Goal: Contribute content: Contribute content

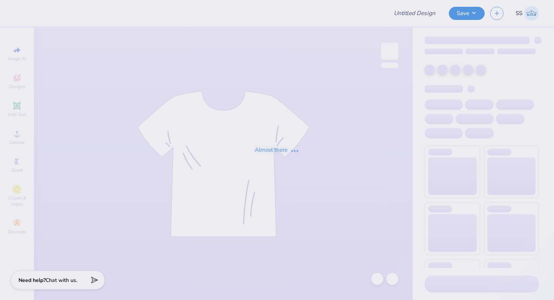
type input "Fall rush shirts!"
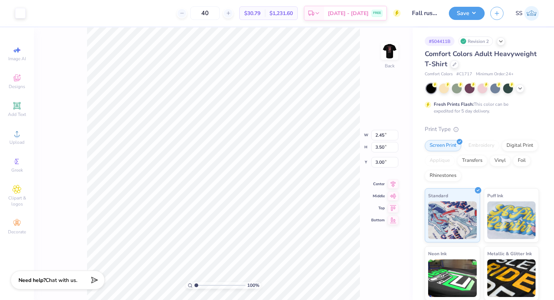
type input "1.92"
type input "2.74"
click at [392, 50] on img at bounding box center [390, 51] width 30 height 30
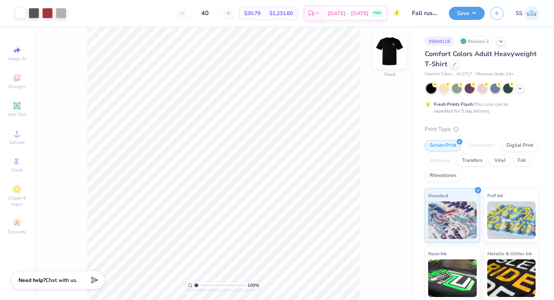
click at [390, 54] on img at bounding box center [390, 51] width 30 height 30
click at [18, 110] on div "Add Text" at bounding box center [17, 109] width 26 height 22
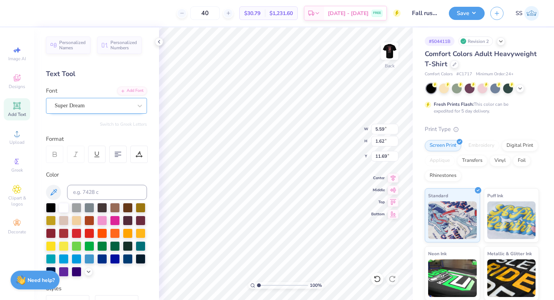
click at [118, 105] on div "Super Dream" at bounding box center [93, 106] width 79 height 12
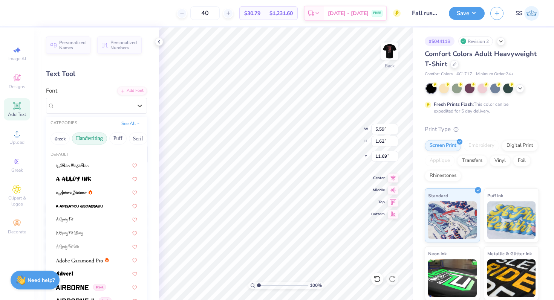
click at [88, 137] on button "Handwriting" at bounding box center [89, 139] width 35 height 12
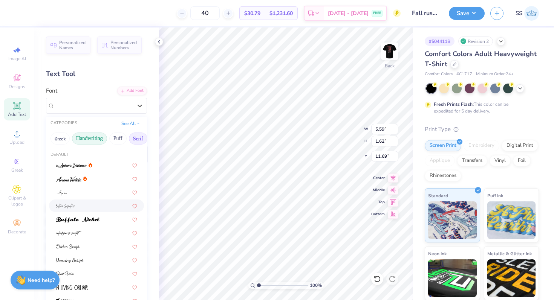
click at [137, 135] on button "Serif" at bounding box center [138, 139] width 18 height 12
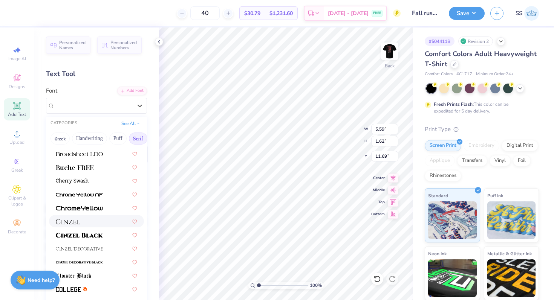
scroll to position [79, 0]
click at [106, 239] on div at bounding box center [96, 236] width 81 height 8
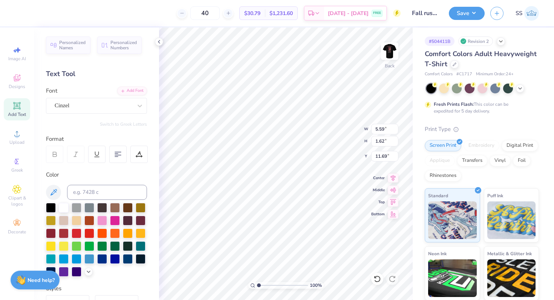
type input "6.54"
type input "1.66"
type input "11.67"
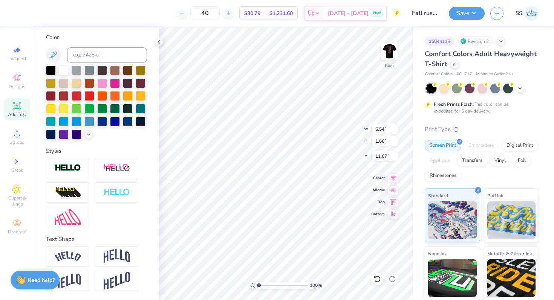
type textarea "T"
type textarea "FALL RUSH 2025"
type input "2.37"
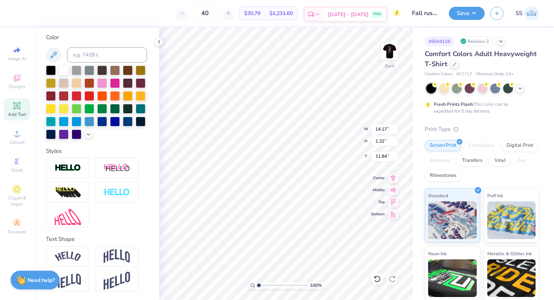
type input "0.22"
type input "6.16"
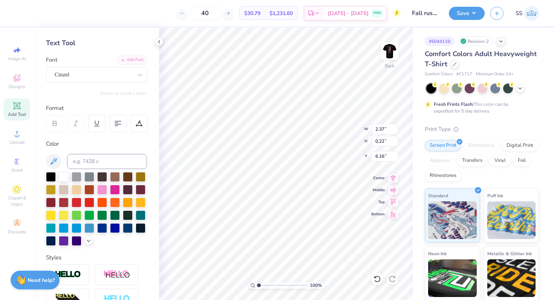
scroll to position [0, 0]
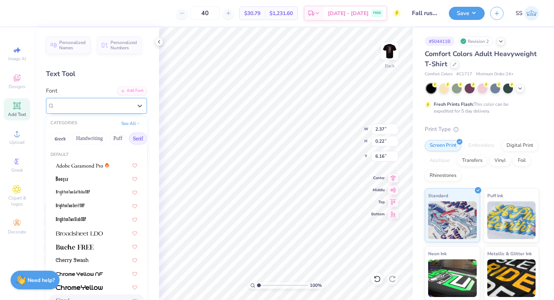
click at [87, 102] on div "Cinzel" at bounding box center [93, 106] width 79 height 12
click at [80, 165] on img at bounding box center [79, 165] width 47 height 5
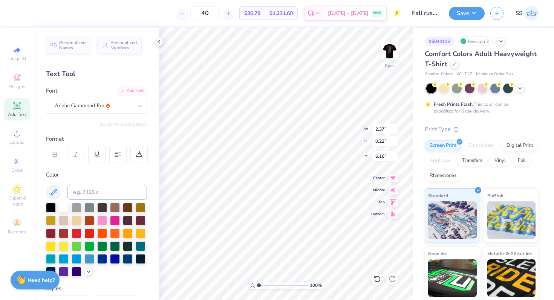
type input "1.98"
type input "0.20"
type input "6.17"
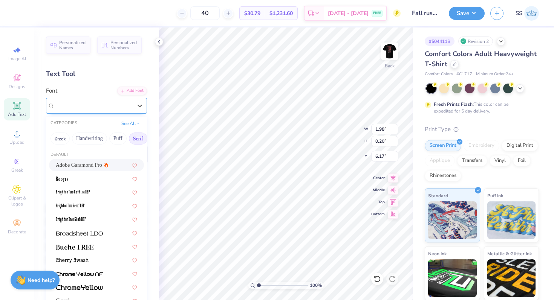
click at [120, 104] on div "Adobe Garamond Pro" at bounding box center [93, 106] width 79 height 12
click at [93, 138] on button "Sans Serif" at bounding box center [87, 139] width 33 height 12
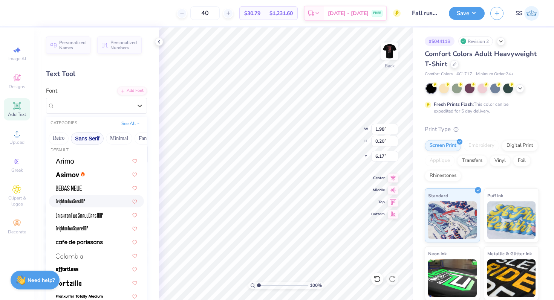
scroll to position [4, 0]
click at [79, 162] on div at bounding box center [96, 162] width 81 height 8
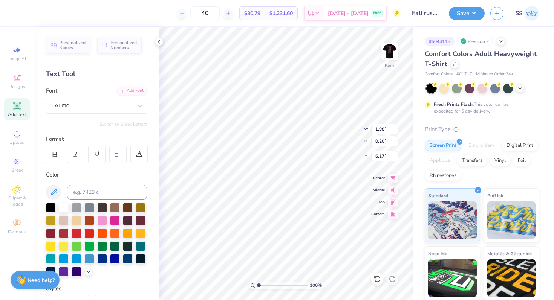
type input "2.12"
type input "0.19"
type input "6.18"
click at [387, 48] on img at bounding box center [390, 51] width 30 height 30
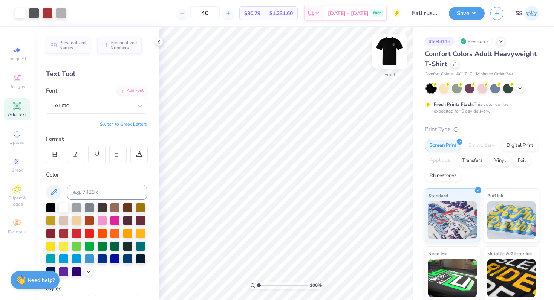
click at [389, 51] on img at bounding box center [390, 51] width 30 height 30
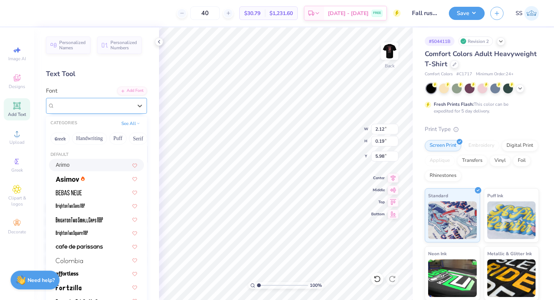
click at [99, 103] on div "Arimo" at bounding box center [93, 106] width 79 height 12
click at [136, 123] on icon at bounding box center [138, 123] width 4 height 4
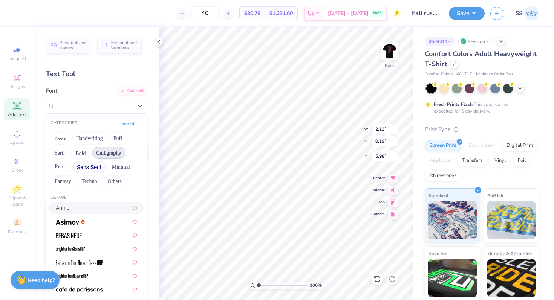
click at [108, 151] on button "Calligraphy" at bounding box center [108, 153] width 33 height 12
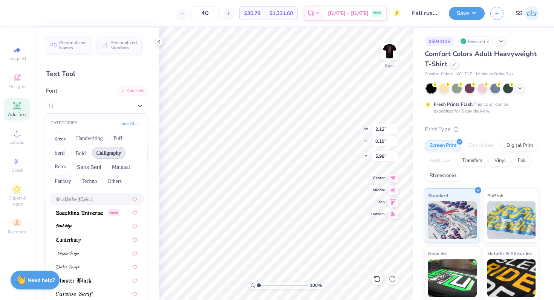
scroll to position [83, 0]
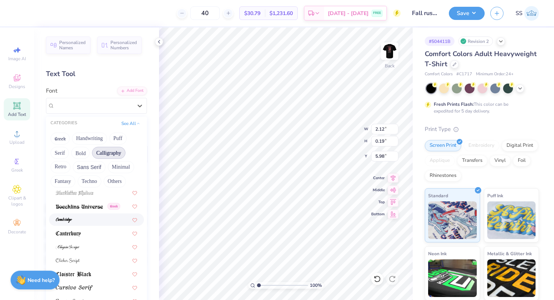
click at [93, 219] on div at bounding box center [96, 220] width 81 height 8
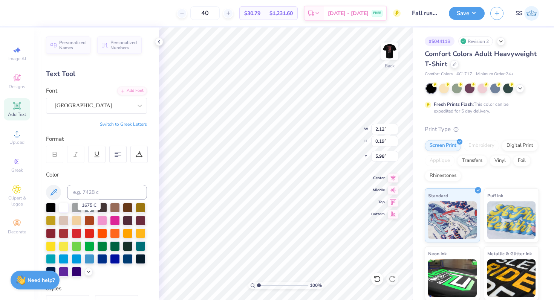
type input "1.85"
type input "0.27"
type input "5.94"
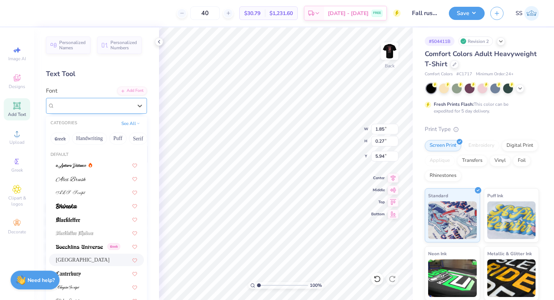
click at [126, 106] on div "[GEOGRAPHIC_DATA]" at bounding box center [93, 106] width 79 height 12
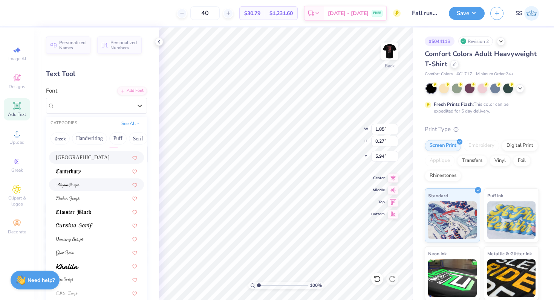
scroll to position [118, 0]
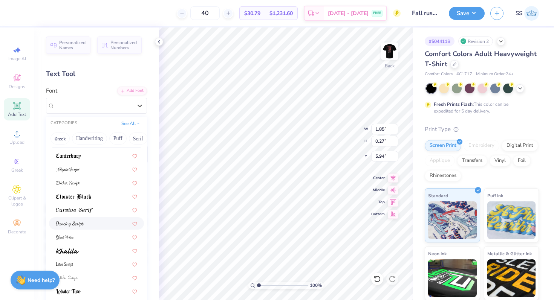
click at [90, 225] on div at bounding box center [96, 224] width 81 height 8
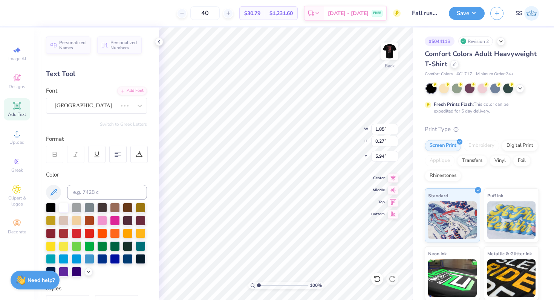
type input "1.98"
type input "0.23"
type input "5.96"
click at [158, 42] on icon at bounding box center [159, 42] width 6 height 6
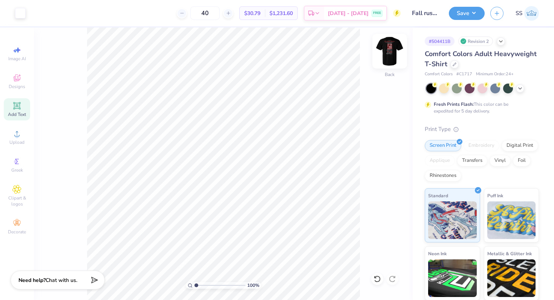
click at [388, 54] on img at bounding box center [390, 51] width 30 height 30
click at [388, 54] on img at bounding box center [389, 51] width 15 height 15
click at [15, 109] on icon at bounding box center [16, 105] width 7 height 7
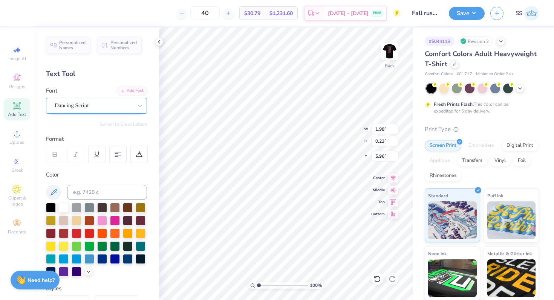
click at [84, 106] on div "Dancing Script" at bounding box center [93, 106] width 79 height 12
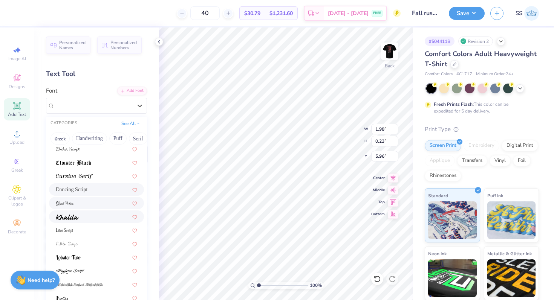
scroll to position [153, 0]
click at [94, 219] on div at bounding box center [96, 216] width 81 height 8
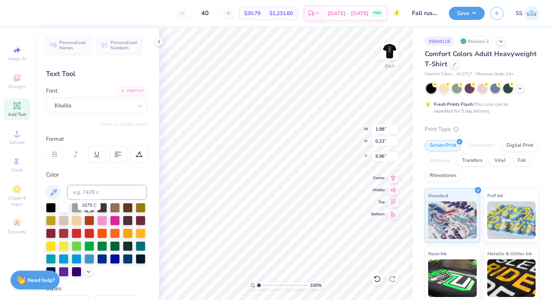
type input "2.03"
type input "0.20"
type input "5.97"
type textarea "Fall Rush 2025"
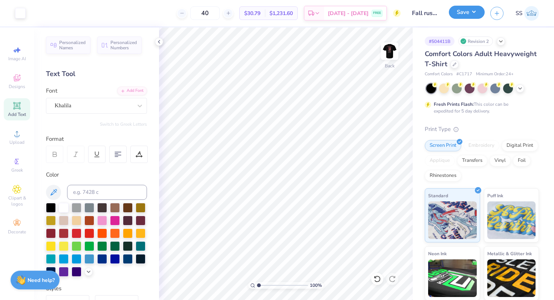
click at [473, 12] on button "Save" at bounding box center [467, 12] width 36 height 13
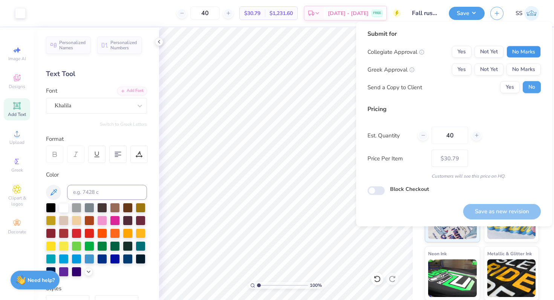
click at [519, 54] on button "No Marks" at bounding box center [524, 52] width 34 height 12
click at [517, 66] on button "No Marks" at bounding box center [524, 70] width 34 height 12
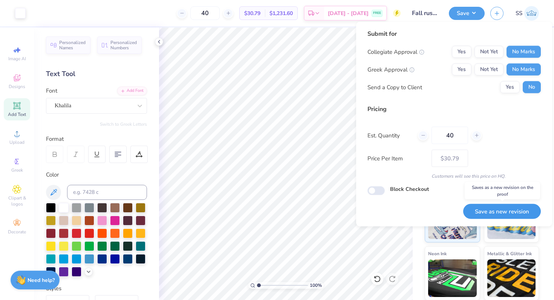
click at [475, 212] on button "Save as new revision" at bounding box center [502, 211] width 78 height 15
type input "– –"
